Goal: Task Accomplishment & Management: Manage account settings

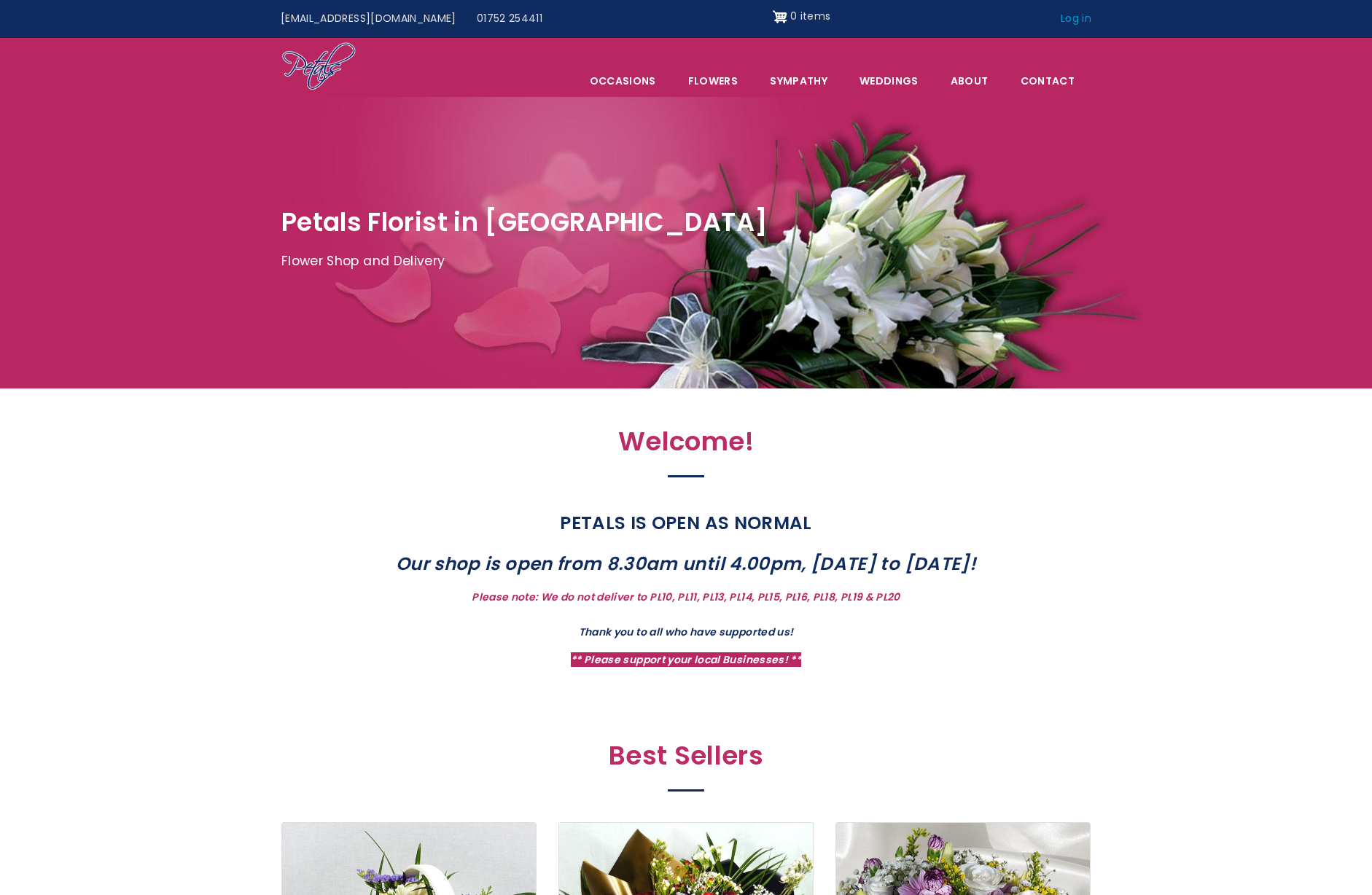
click at [1075, 24] on link "Log in" at bounding box center [1076, 19] width 51 height 28
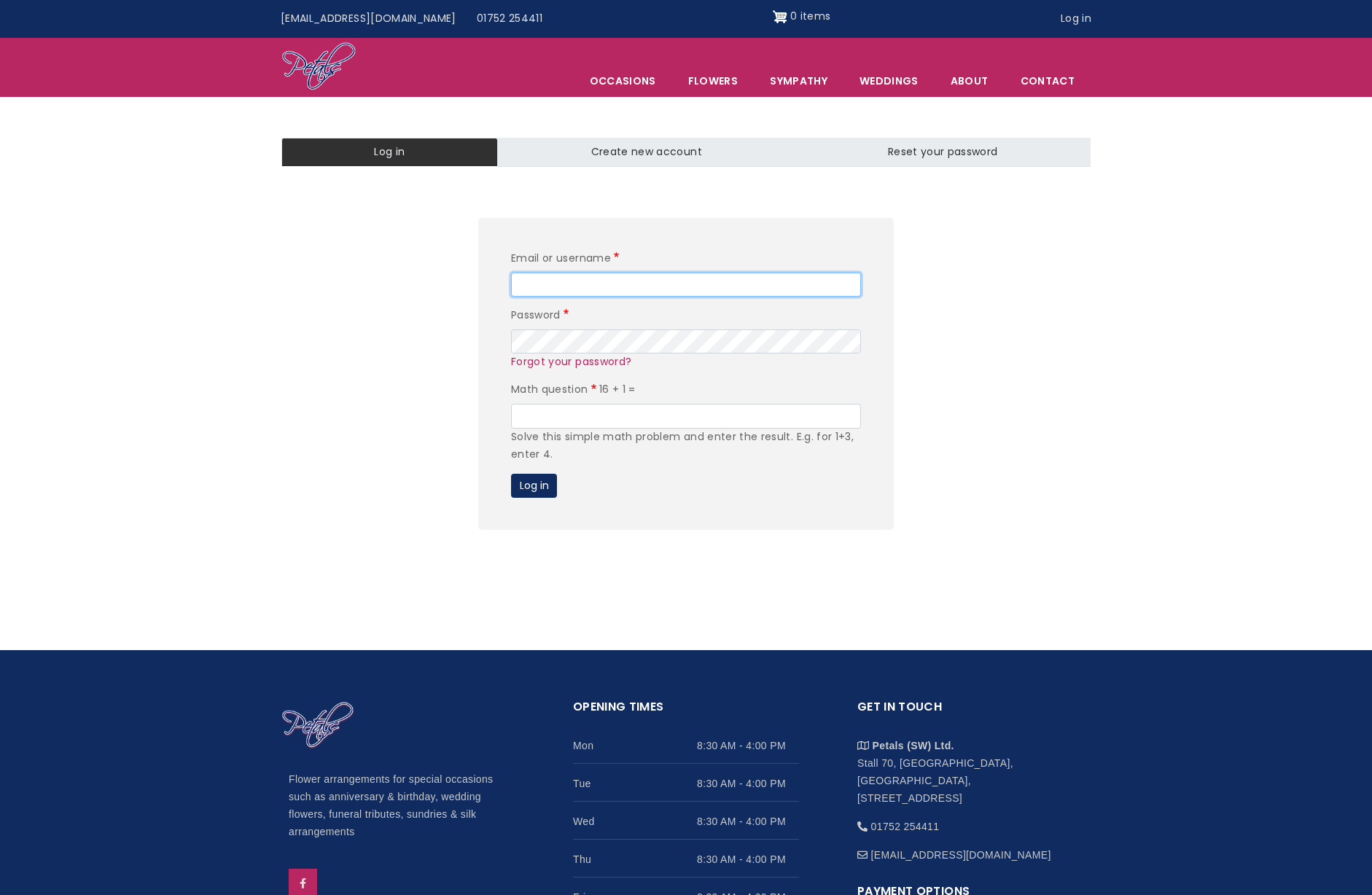
type input "admin"
click at [596, 411] on input "Math question" at bounding box center [686, 416] width 350 height 25
type input "17"
click at [534, 488] on button "Log in" at bounding box center [534, 486] width 46 height 25
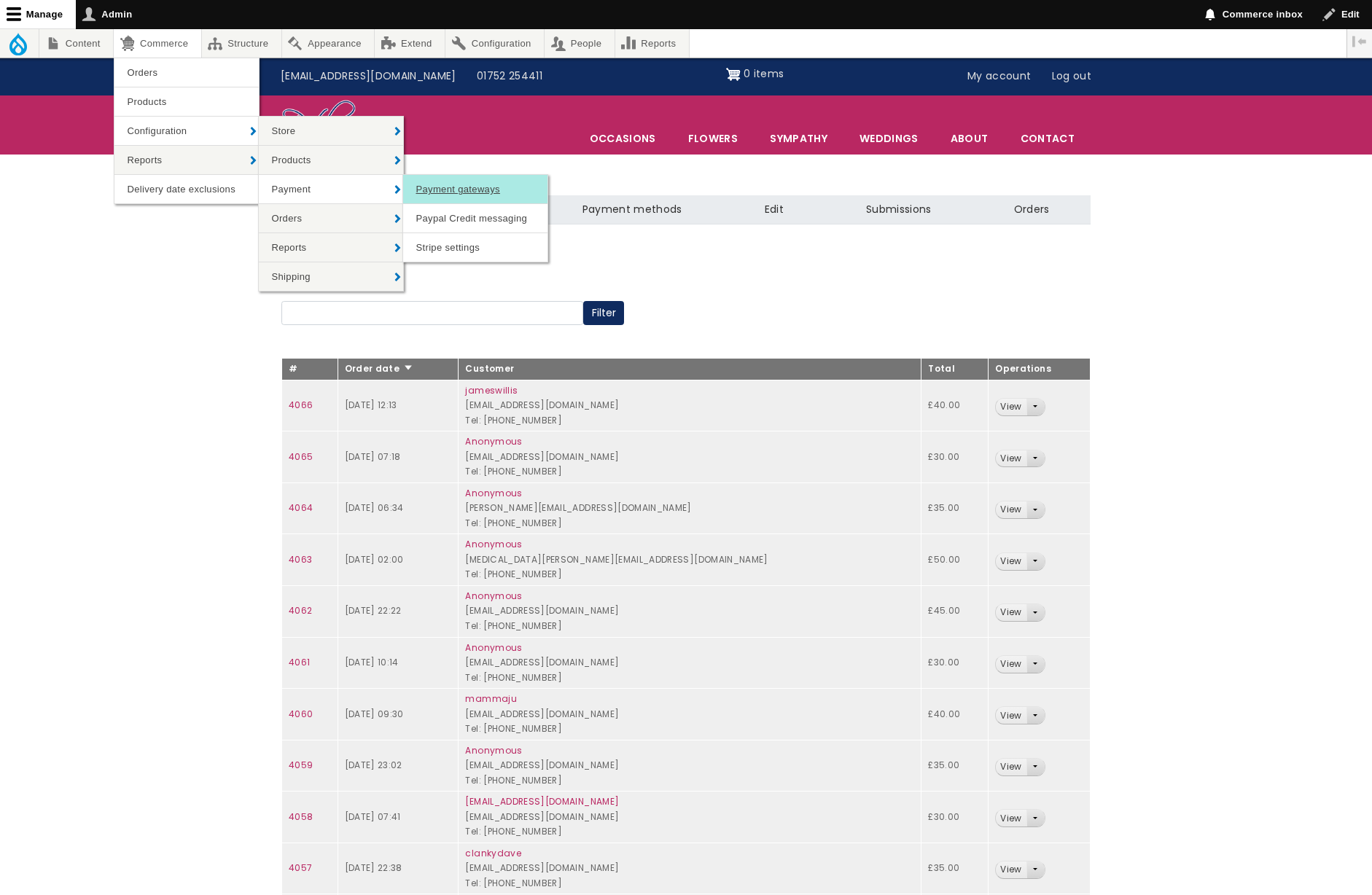
click at [478, 191] on link "Payment gateways" at bounding box center [475, 189] width 144 height 29
